Goal: Transaction & Acquisition: Purchase product/service

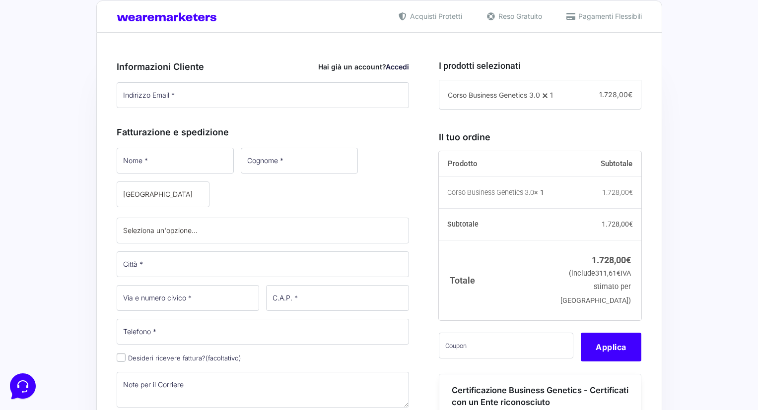
click at [168, 168] on input "Nome *" at bounding box center [175, 161] width 117 height 26
type input "Marco"
type input "Ligabue"
select select "MI"
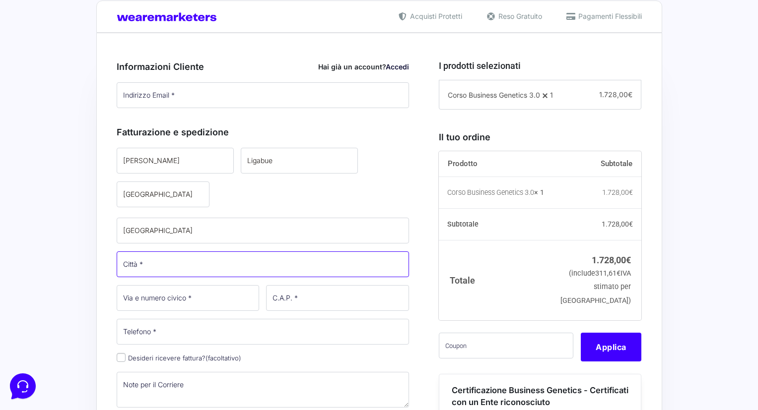
click at [144, 271] on input "Città *" at bounding box center [263, 265] width 293 height 26
type input "[GEOGRAPHIC_DATA]"
click at [158, 292] on input "Via e numero civico *" at bounding box center [188, 298] width 143 height 26
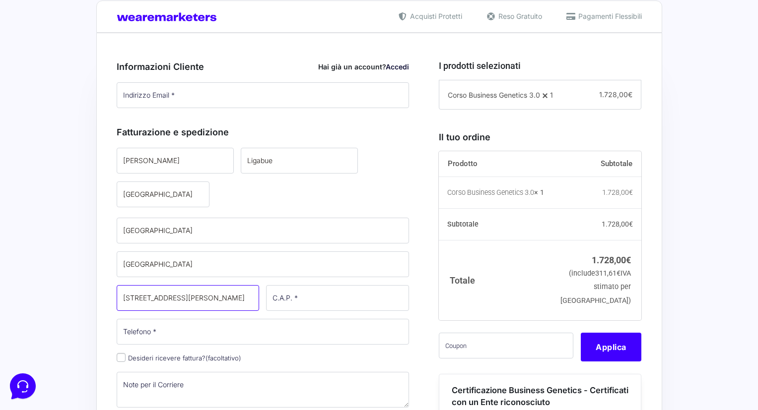
type input "[STREET_ADDRESS]"
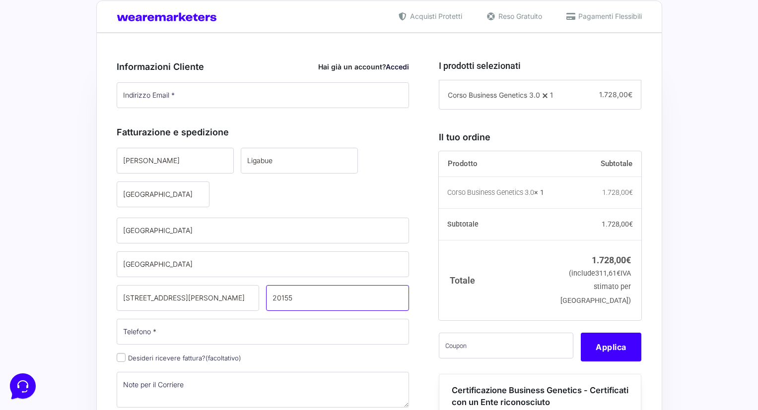
type input "20155"
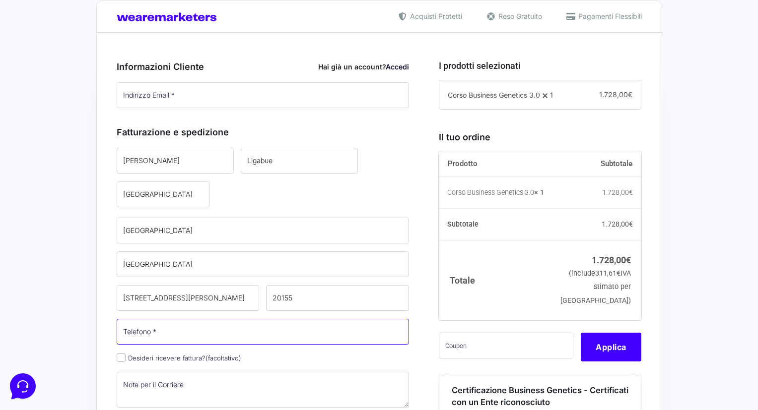
click at [154, 339] on input "Telefono *" at bounding box center [263, 332] width 293 height 26
type input "3495954007"
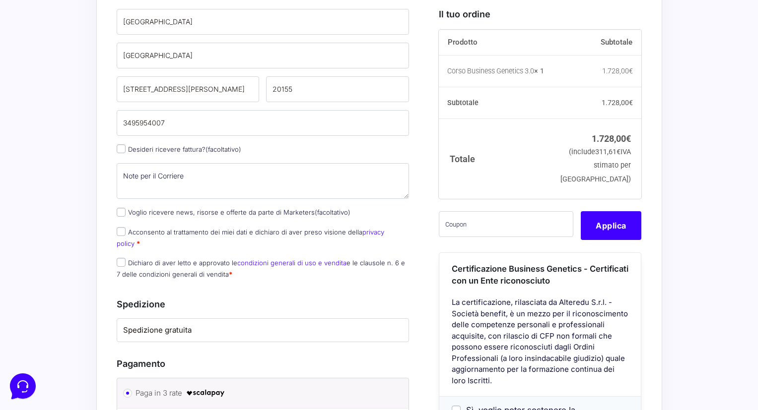
scroll to position [462, 0]
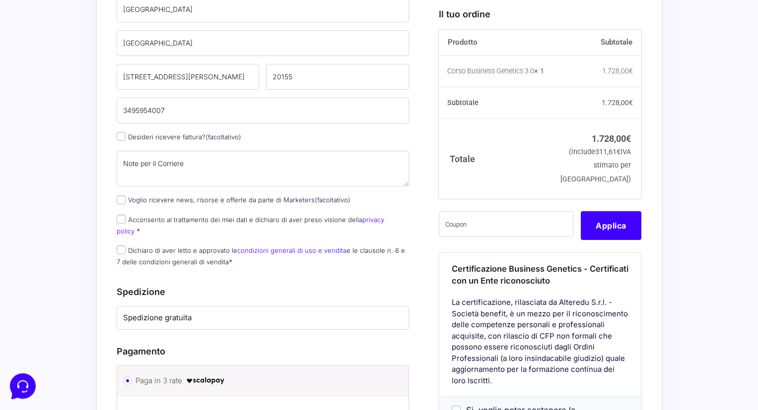
click at [122, 137] on input "Desideri ricevere fattura? (facoltativo)" at bounding box center [121, 136] width 9 height 9
checkbox input "true"
select select "IT"
type input "0000000"
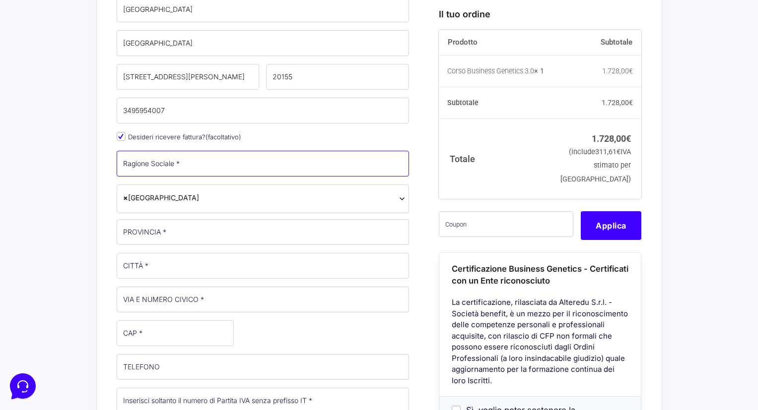
click at [163, 162] on input "Ragione Sociale *" at bounding box center [263, 164] width 293 height 26
type input "[PERSON_NAME]"
click at [161, 227] on input "PROVINCIA *" at bounding box center [263, 232] width 293 height 26
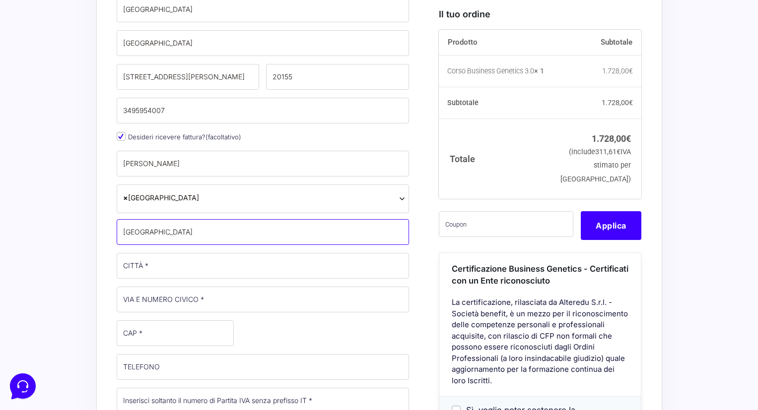
type input "[GEOGRAPHIC_DATA]"
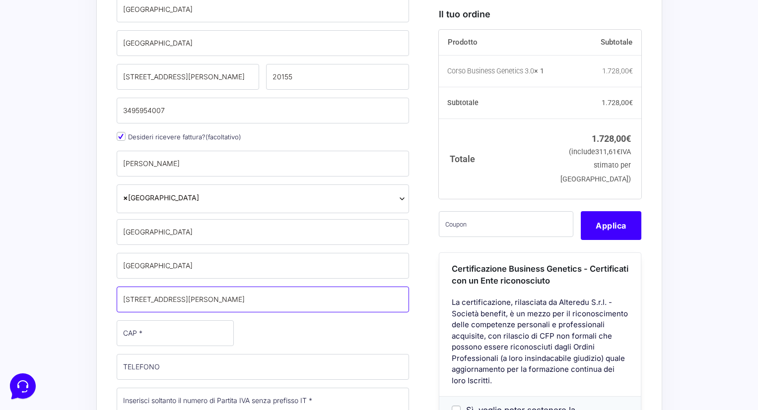
type input "[STREET_ADDRESS]"
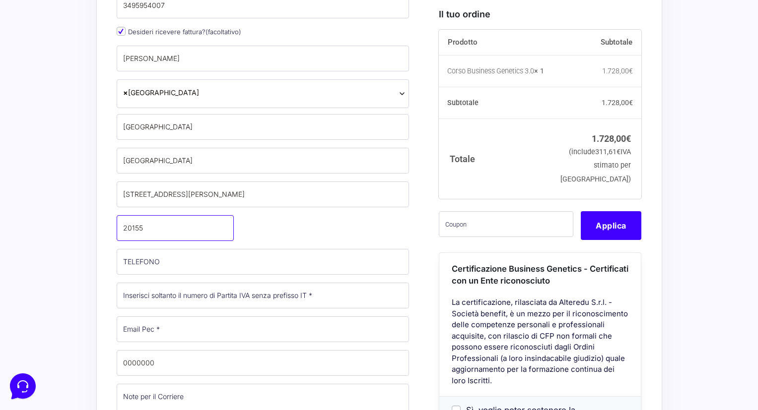
scroll to position [600, 0]
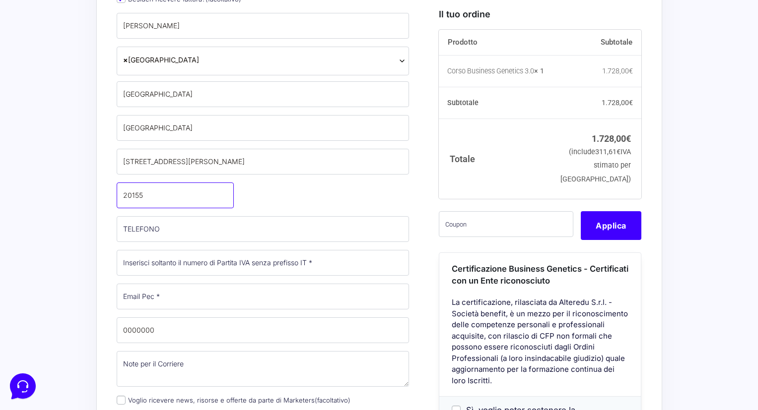
type input "20155"
click at [180, 295] on input "Email Pec *" at bounding box center [263, 297] width 293 height 26
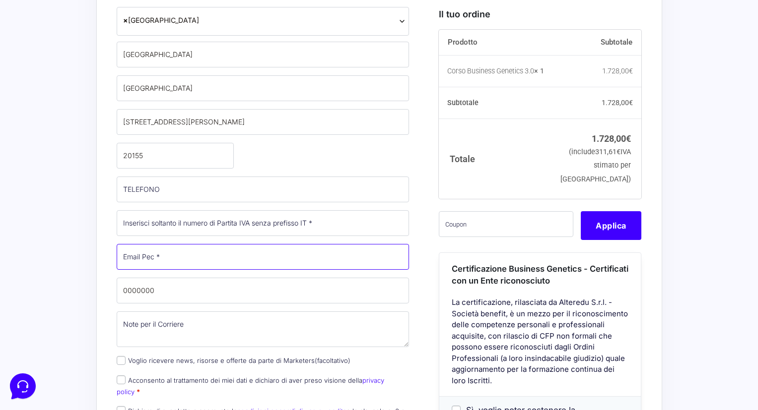
scroll to position [665, 0]
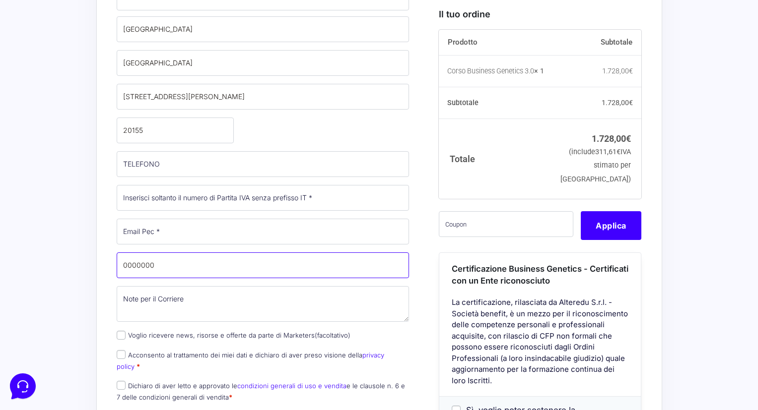
click at [158, 263] on input "0000000" at bounding box center [263, 266] width 293 height 26
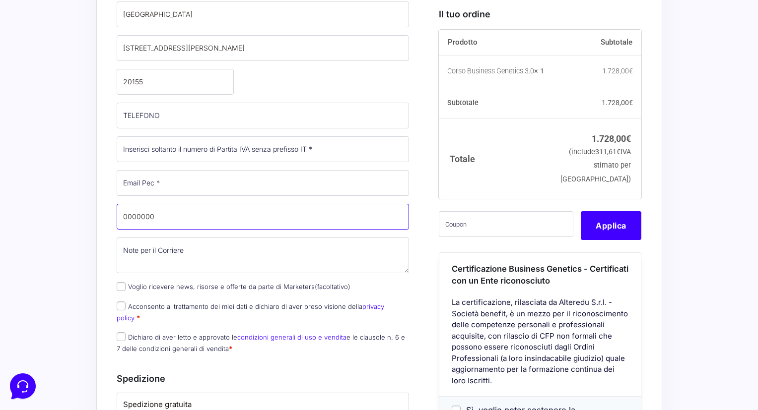
scroll to position [718, 0]
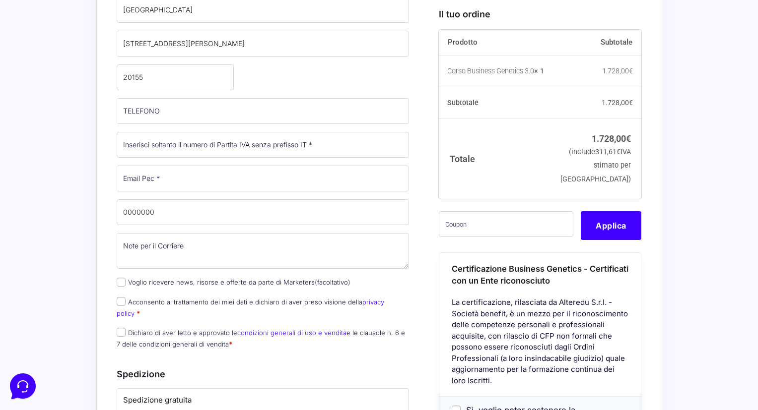
click at [117, 280] on input "Voglio ricevere news, risorse e offerte da parte di Marketers (facoltativo)" at bounding box center [121, 282] width 9 height 9
checkbox input "true"
click at [122, 300] on input "Acconsento al trattamento dei miei dati e dichiaro di aver preso visione della …" at bounding box center [121, 301] width 9 height 9
checkbox input "true"
click at [122, 328] on input "Dichiaro di aver letto e approvato le condizioni generali di uso e vendita e le…" at bounding box center [121, 332] width 9 height 9
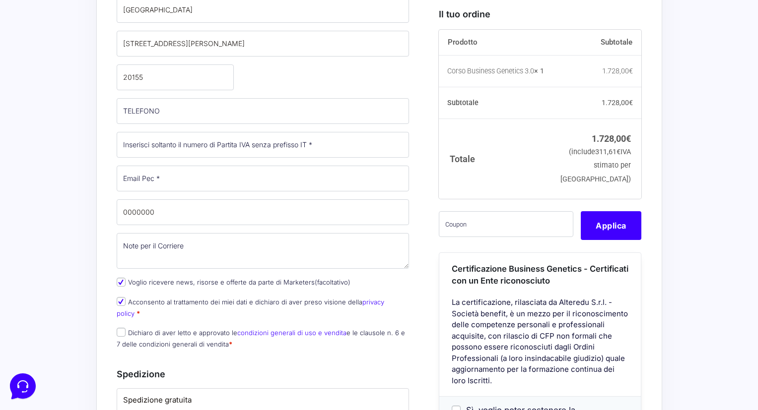
checkbox input "true"
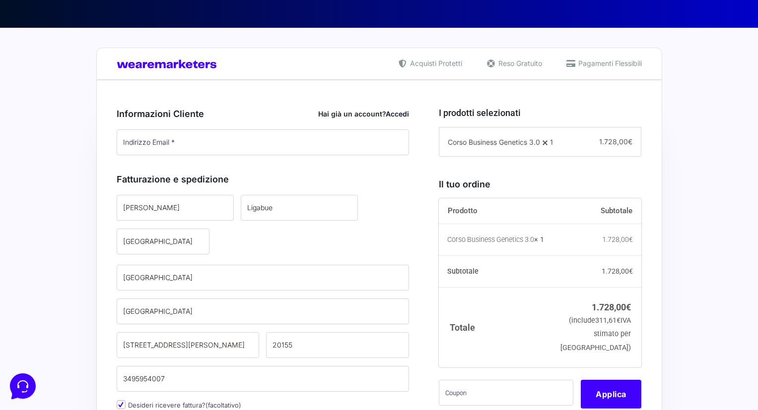
scroll to position [273, 0]
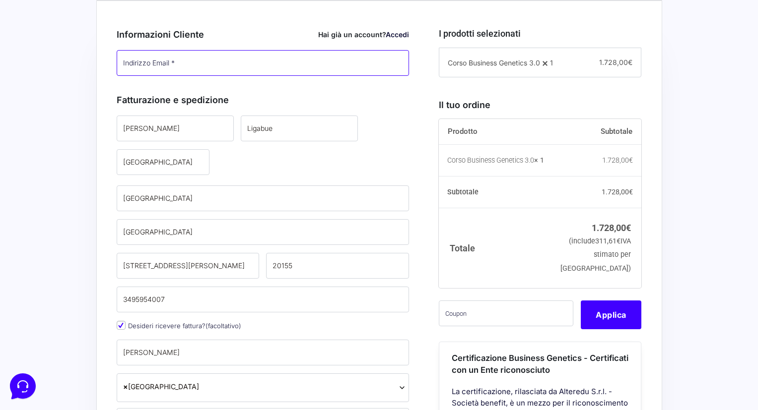
click at [155, 65] on input "Indirizzo Email *" at bounding box center [263, 63] width 293 height 26
type input "[EMAIL_ADDRESS][DOMAIN_NAME]"
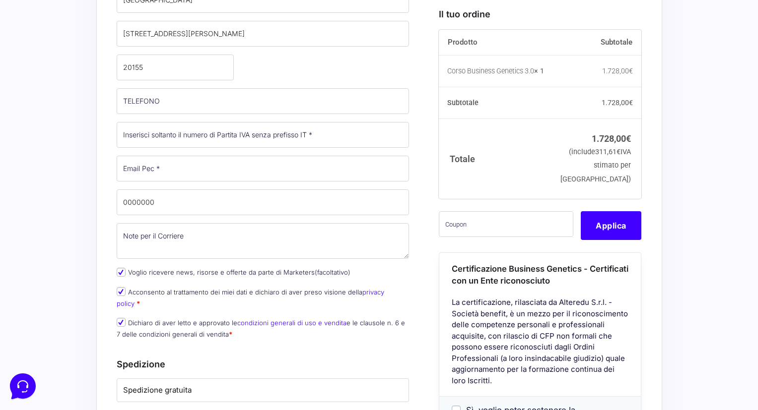
scroll to position [728, 0]
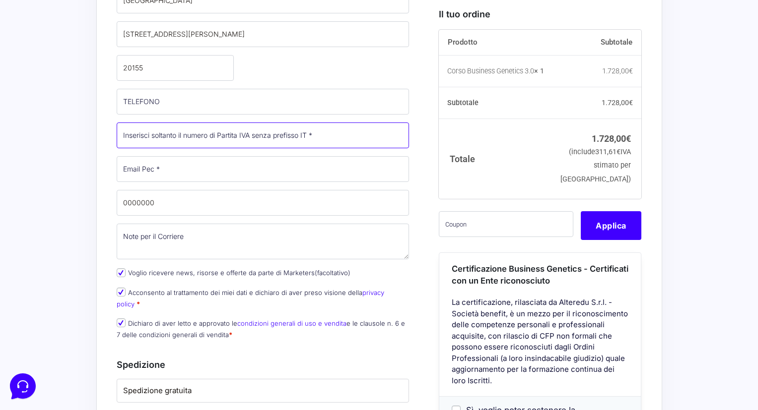
click at [170, 138] on input "Partita Iva *" at bounding box center [263, 136] width 293 height 26
type input "06942160968"
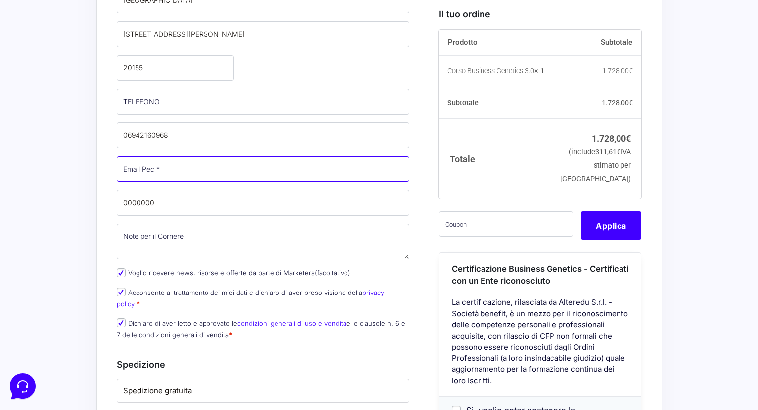
click at [174, 168] on input "Email Pec *" at bounding box center [263, 169] width 293 height 26
paste input "[EMAIL_ADDRESS][DOMAIN_NAME]"
type input "[EMAIL_ADDRESS][DOMAIN_NAME]"
click at [170, 201] on input "0000000" at bounding box center [263, 203] width 293 height 26
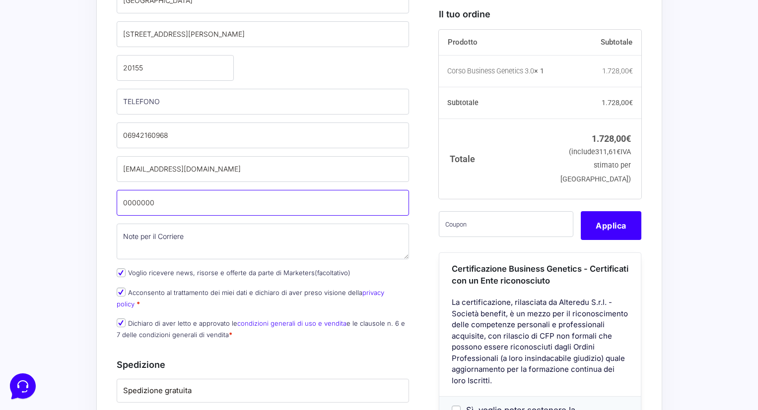
click at [170, 201] on input "0000000" at bounding box center [263, 203] width 293 height 26
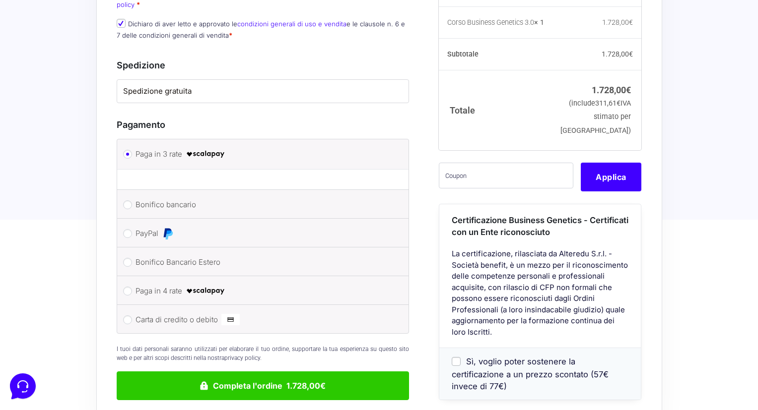
scroll to position [1028, 0]
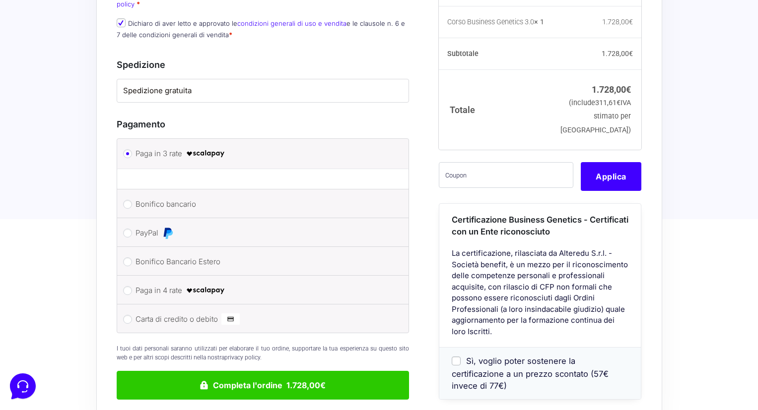
type input "W7YVJK9"
click at [130, 200] on input "Bonifico bancario" at bounding box center [127, 204] width 9 height 9
radio input "true"
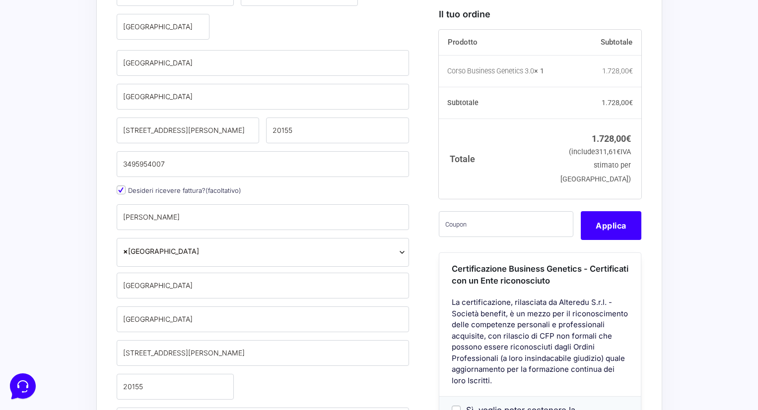
scroll to position [384, 0]
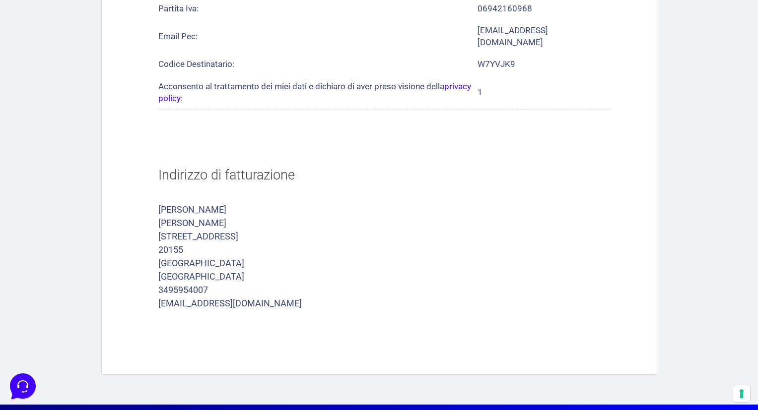
scroll to position [766, 0]
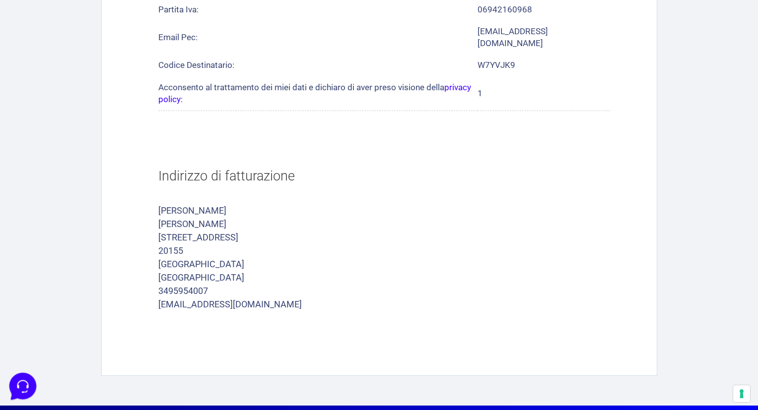
click at [20, 391] on icon at bounding box center [22, 386] width 26 height 26
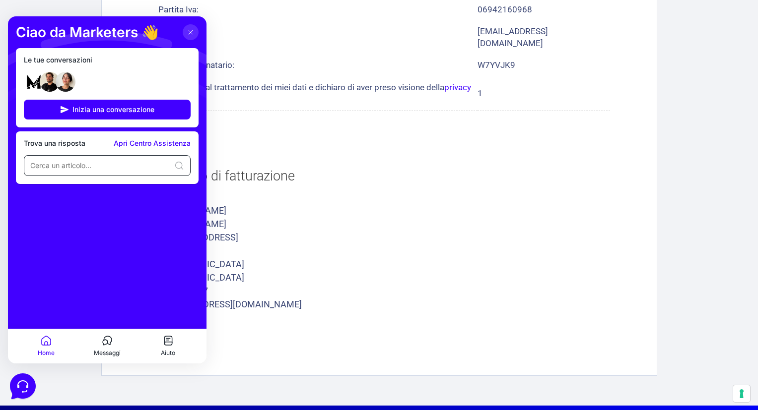
click at [112, 162] on input at bounding box center [100, 166] width 140 height 10
drag, startPoint x: 191, startPoint y: 32, endPoint x: 200, endPoint y: 28, distance: 9.3
click at [191, 32] on icon at bounding box center [191, 32] width 8 height 8
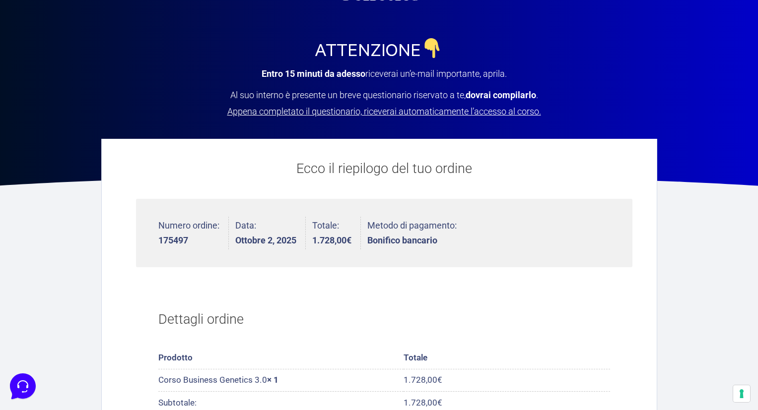
scroll to position [129, 0]
click at [345, 111] on span "Appena completato il questionario, riceverai automaticamente l’accesso al corso." at bounding box center [384, 111] width 314 height 10
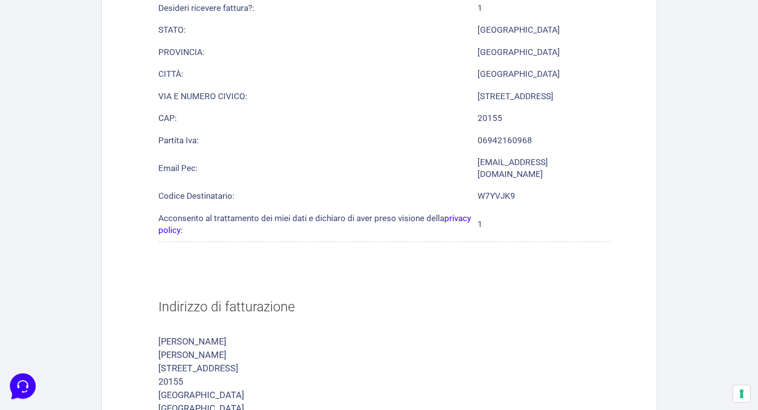
scroll to position [642, 0]
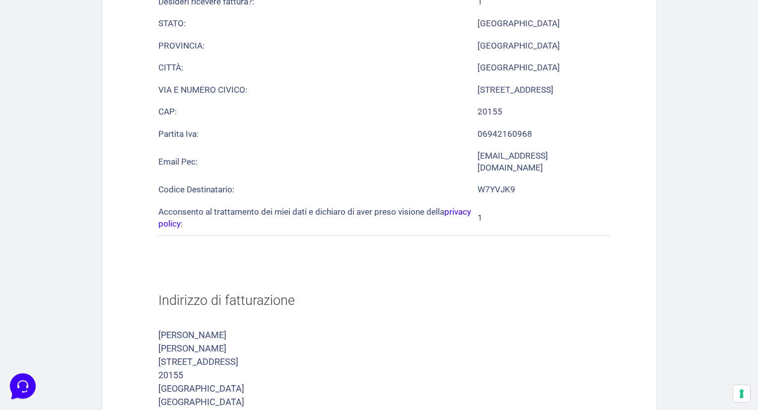
click at [463, 207] on link "privacy policy" at bounding box center [314, 218] width 313 height 22
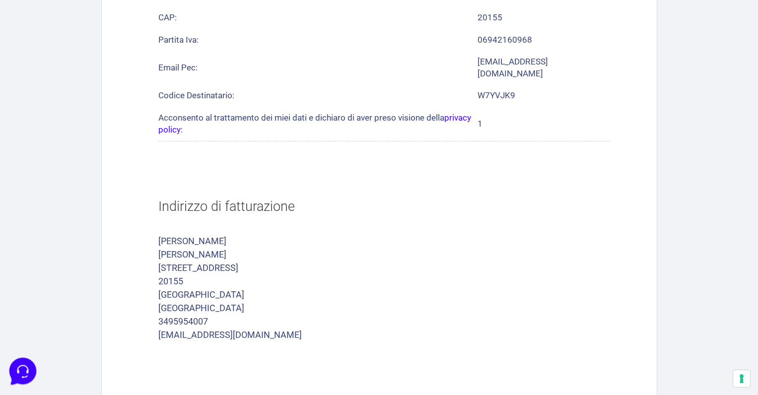
scroll to position [737, 0]
click at [26, 366] on icon at bounding box center [22, 370] width 26 height 26
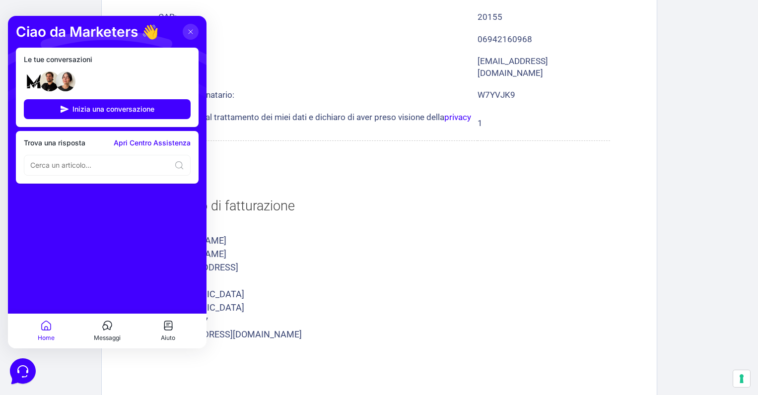
click at [141, 148] on div "Trova una risposta Apri Centro Assistenza" at bounding box center [107, 157] width 183 height 53
click at [139, 143] on link "Apri Centro Assistenza" at bounding box center [152, 143] width 77 height 8
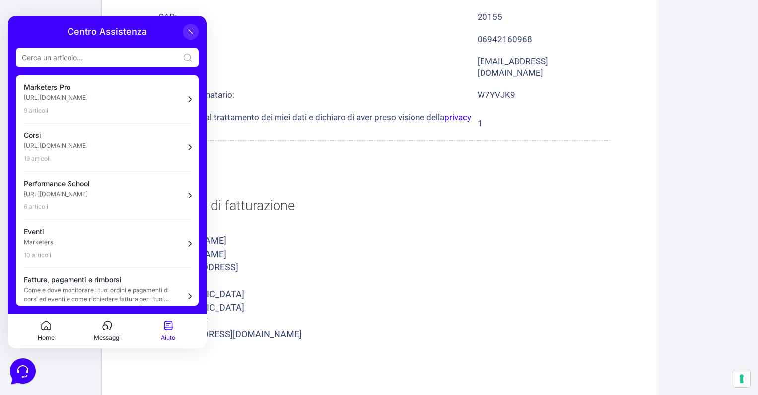
click at [82, 50] on div at bounding box center [107, 58] width 183 height 20
click at [115, 56] on input at bounding box center [100, 58] width 157 height 10
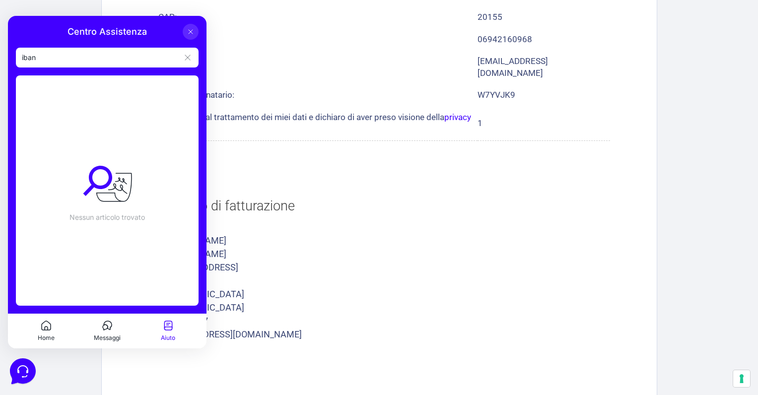
type input "iban"
click at [193, 32] on icon at bounding box center [191, 32] width 8 height 8
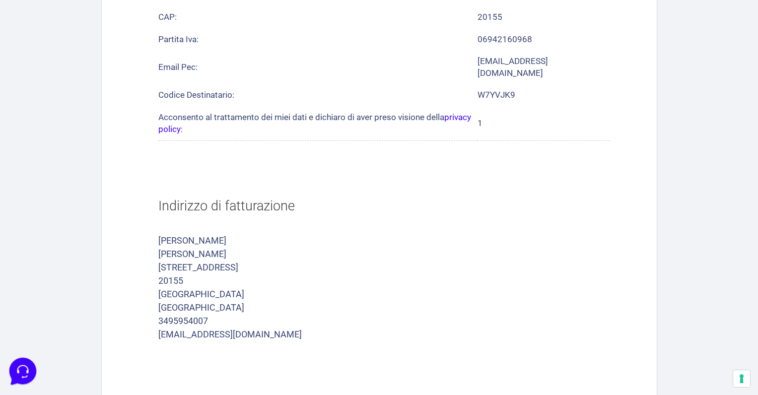
click at [25, 369] on icon at bounding box center [22, 370] width 26 height 26
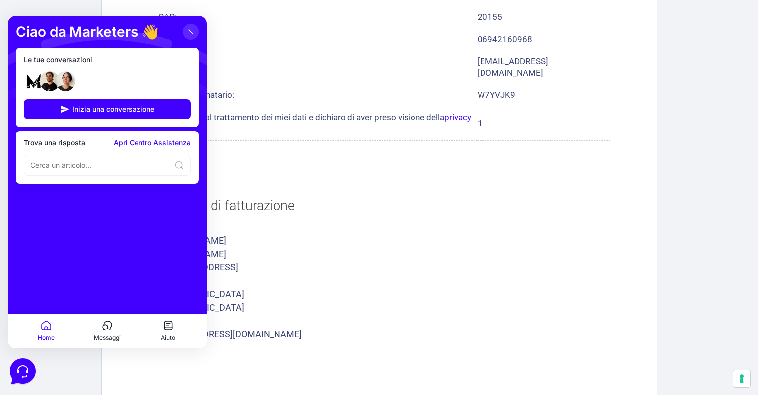
click at [108, 326] on icon at bounding box center [105, 326] width 5 height 5
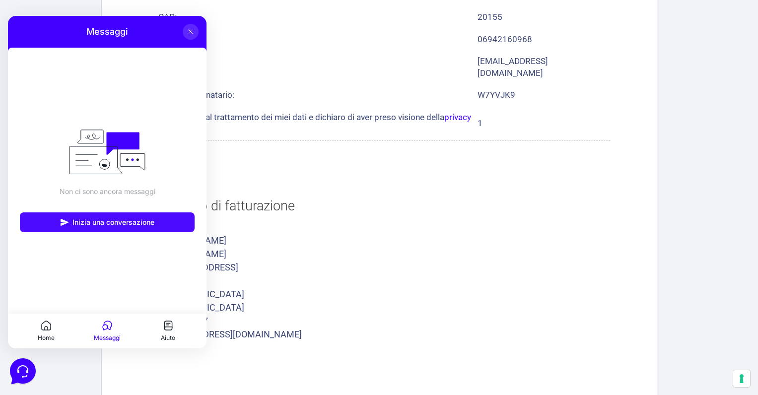
click at [117, 221] on span "Inizia una conversazione" at bounding box center [113, 222] width 82 height 8
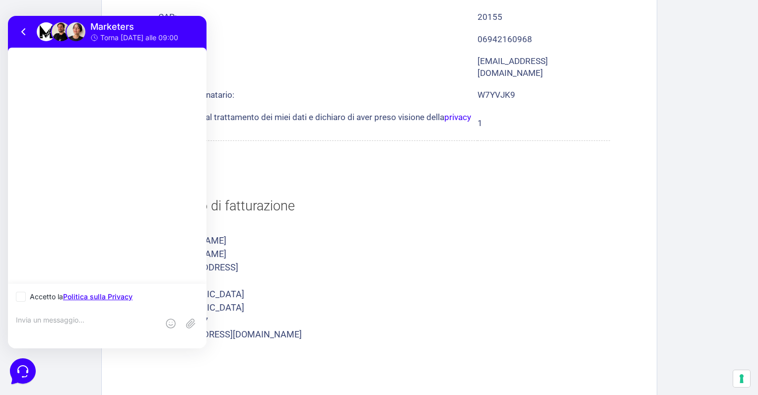
click at [20, 298] on icon at bounding box center [21, 296] width 4 height 3
click at [20, 298] on input "Accetto la Politica sulla Privacy" at bounding box center [19, 297] width 6 height 6
checkbox input "true"
click at [25, 31] on icon at bounding box center [24, 32] width 12 height 12
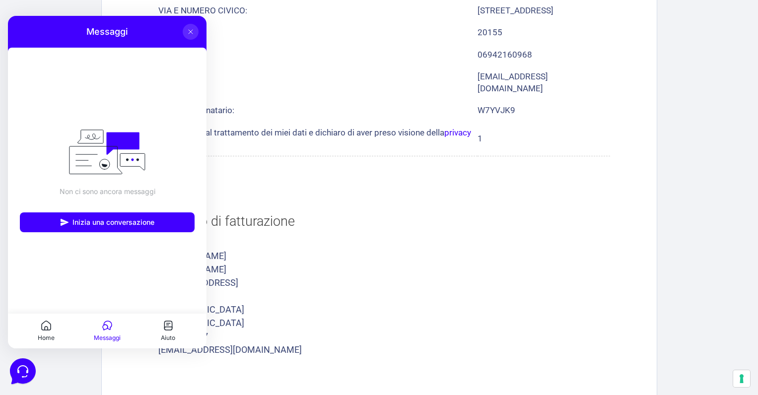
scroll to position [726, 0]
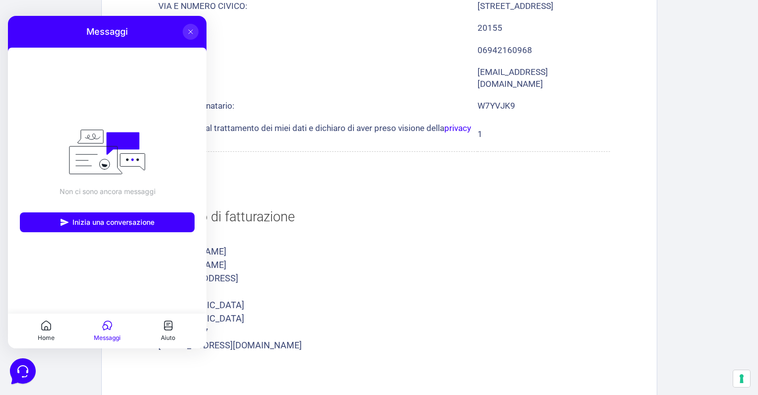
click at [414, 245] on address "[PERSON_NAME] [PERSON_NAME] [STREET_ADDRESS] MILANO 3495954007 [EMAIL_ADDRESS][…" at bounding box center [383, 298] width 451 height 107
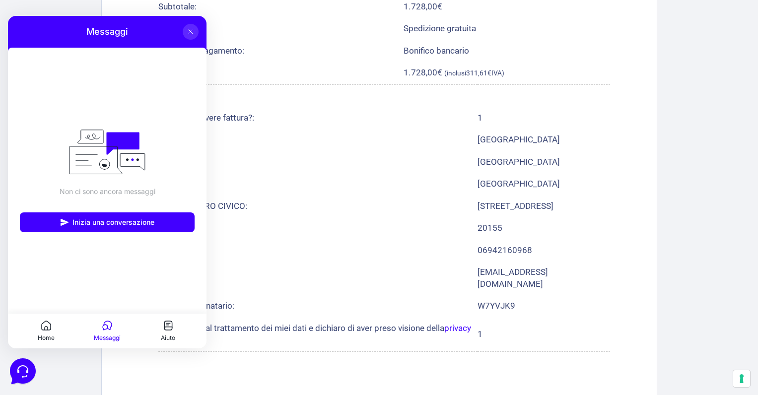
scroll to position [169, 0]
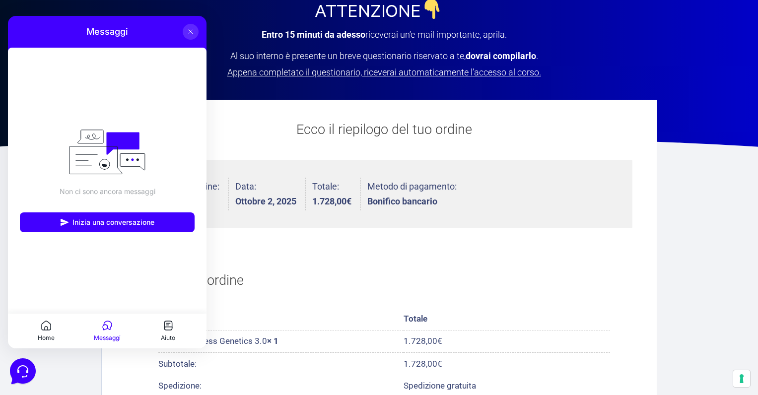
click at [193, 29] on icon at bounding box center [191, 32] width 8 height 8
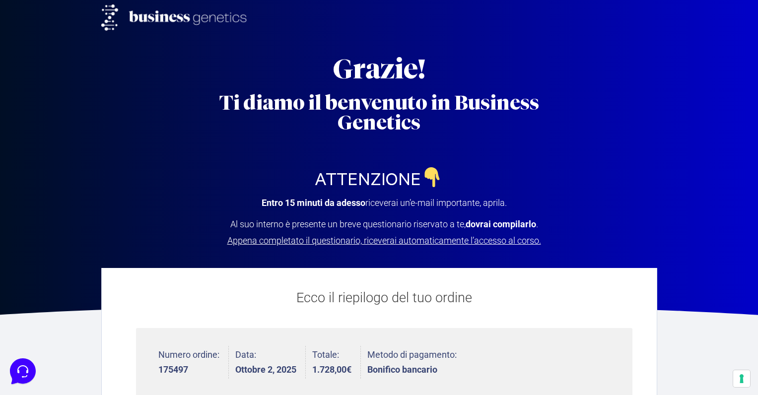
scroll to position [0, 0]
click at [186, 16] on img at bounding box center [177, 17] width 153 height 26
